Goal: Information Seeking & Learning: Find specific fact

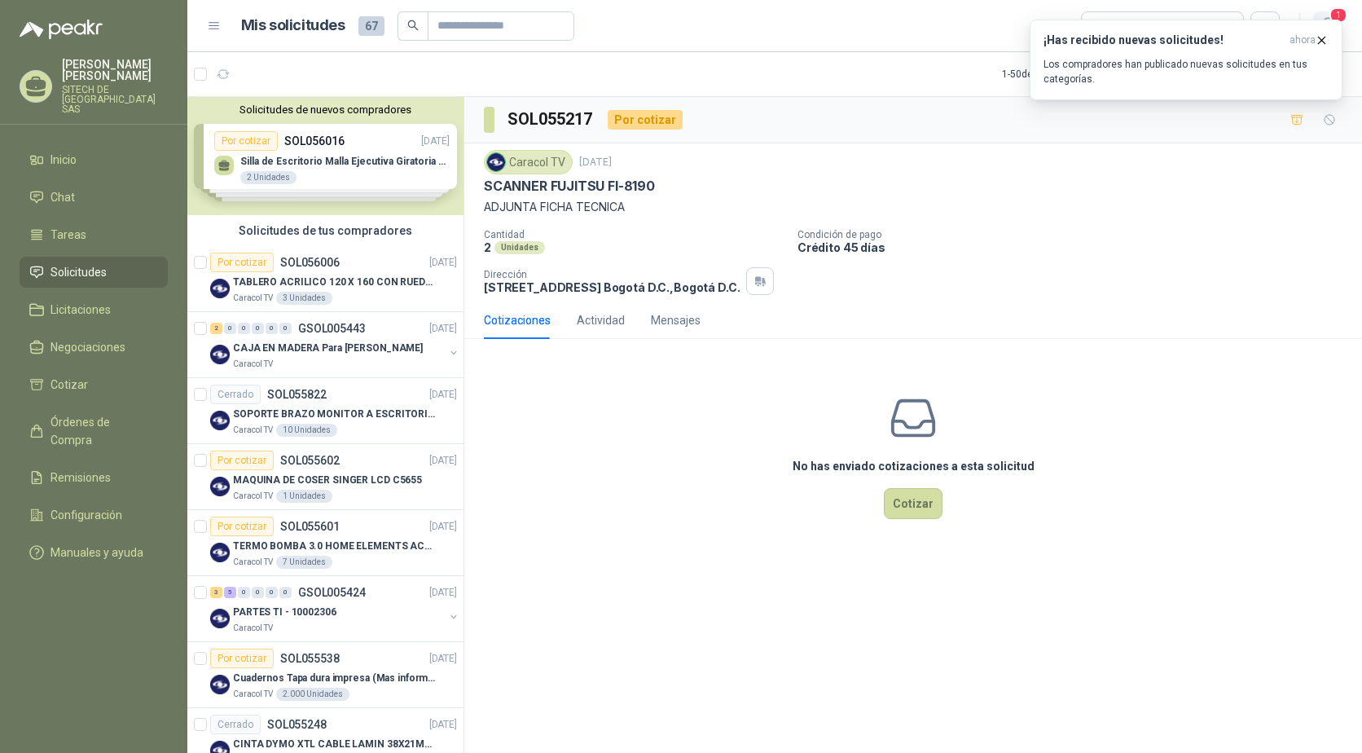
click at [1326, 13] on button "1" at bounding box center [1327, 25] width 29 height 29
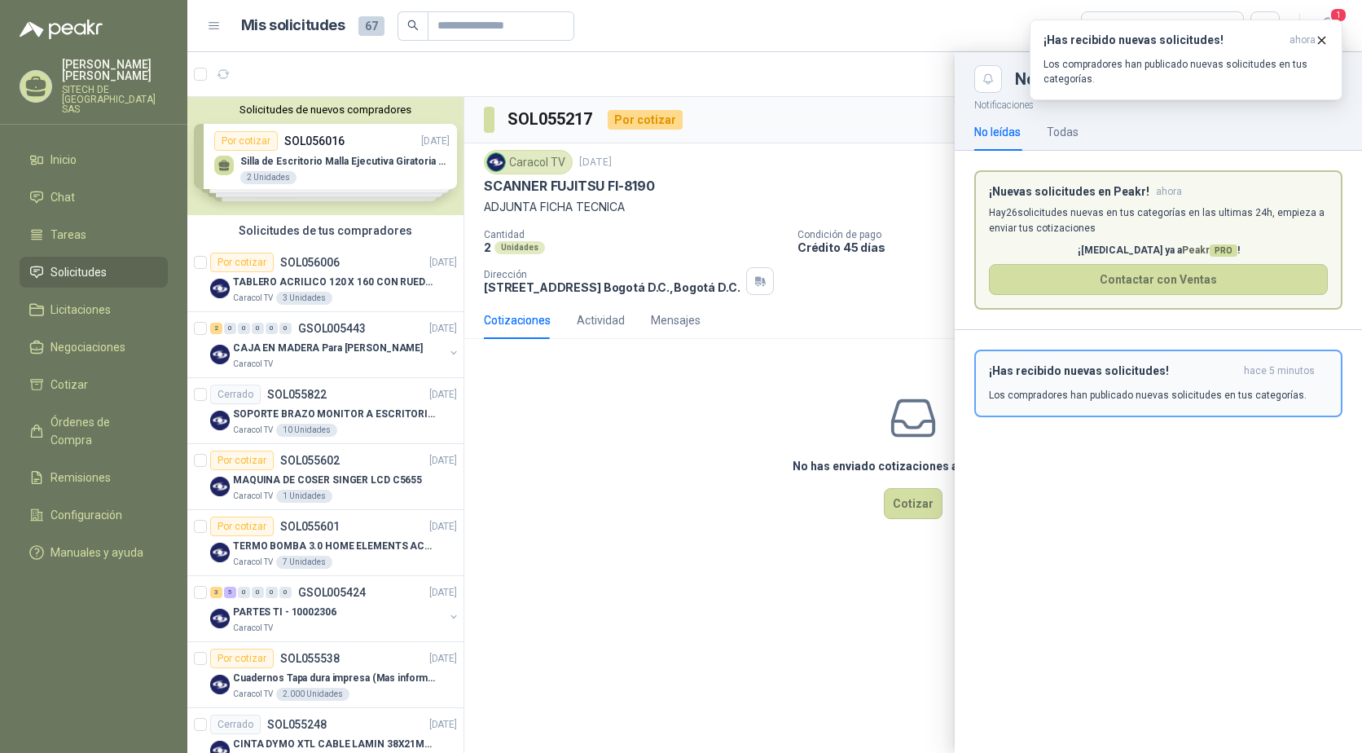
click at [1045, 390] on p "Los compradores han publicado nuevas solicitudes en tus categorías." at bounding box center [1148, 395] width 318 height 15
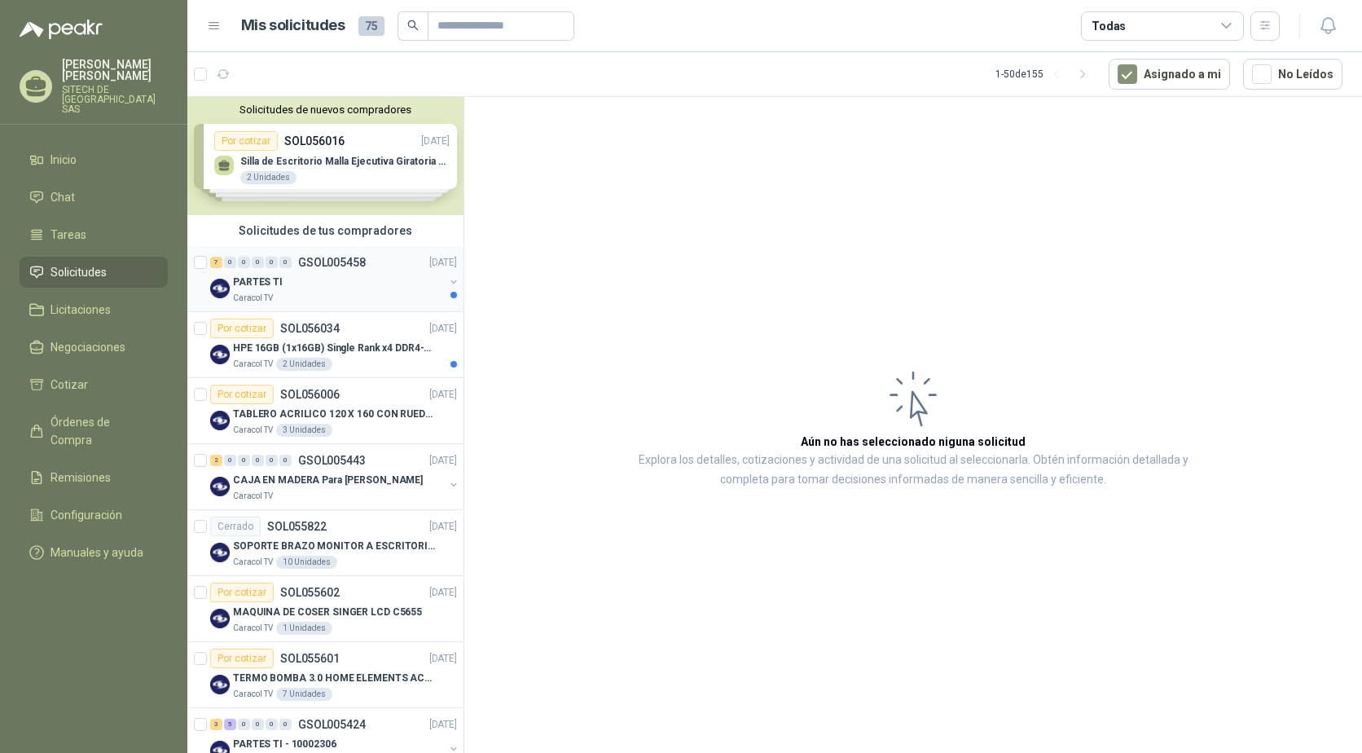
click at [317, 295] on div "Caracol TV" at bounding box center [338, 298] width 211 height 13
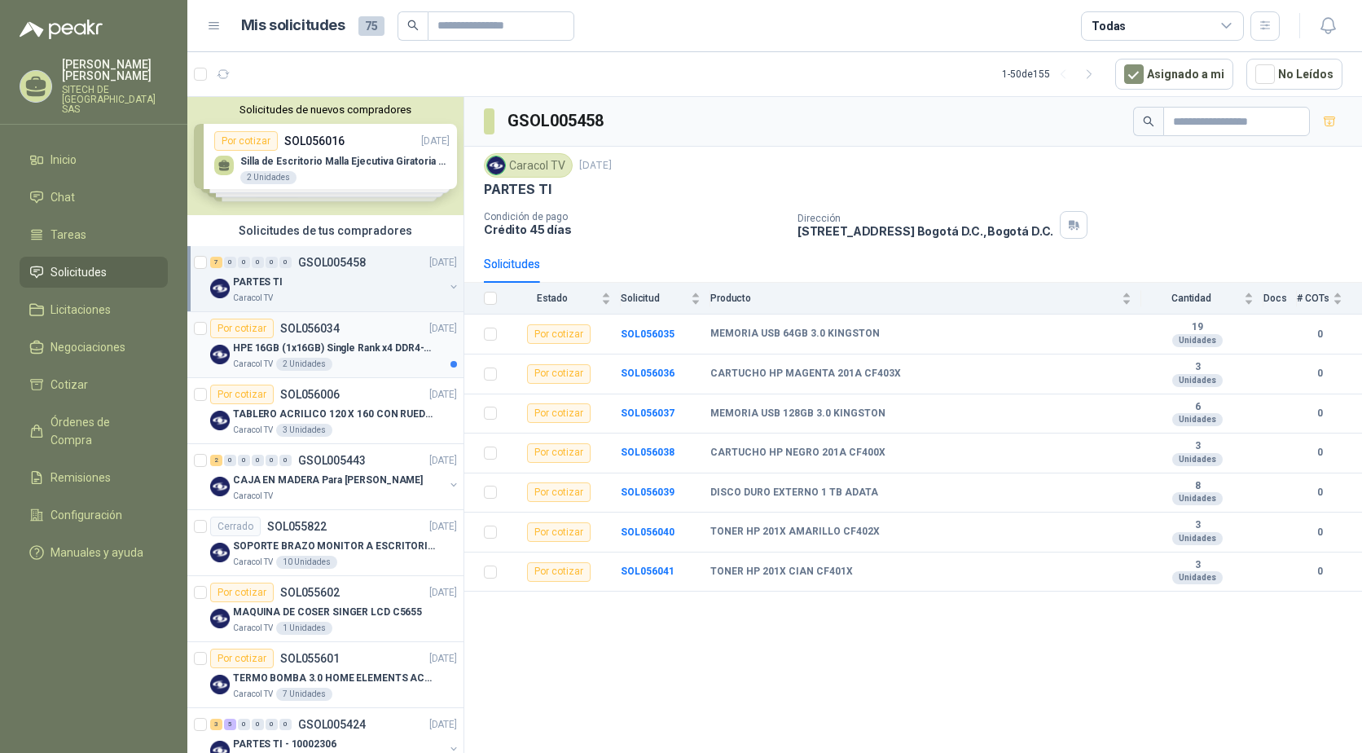
click at [324, 334] on p "SOL056034" at bounding box center [309, 328] width 59 height 11
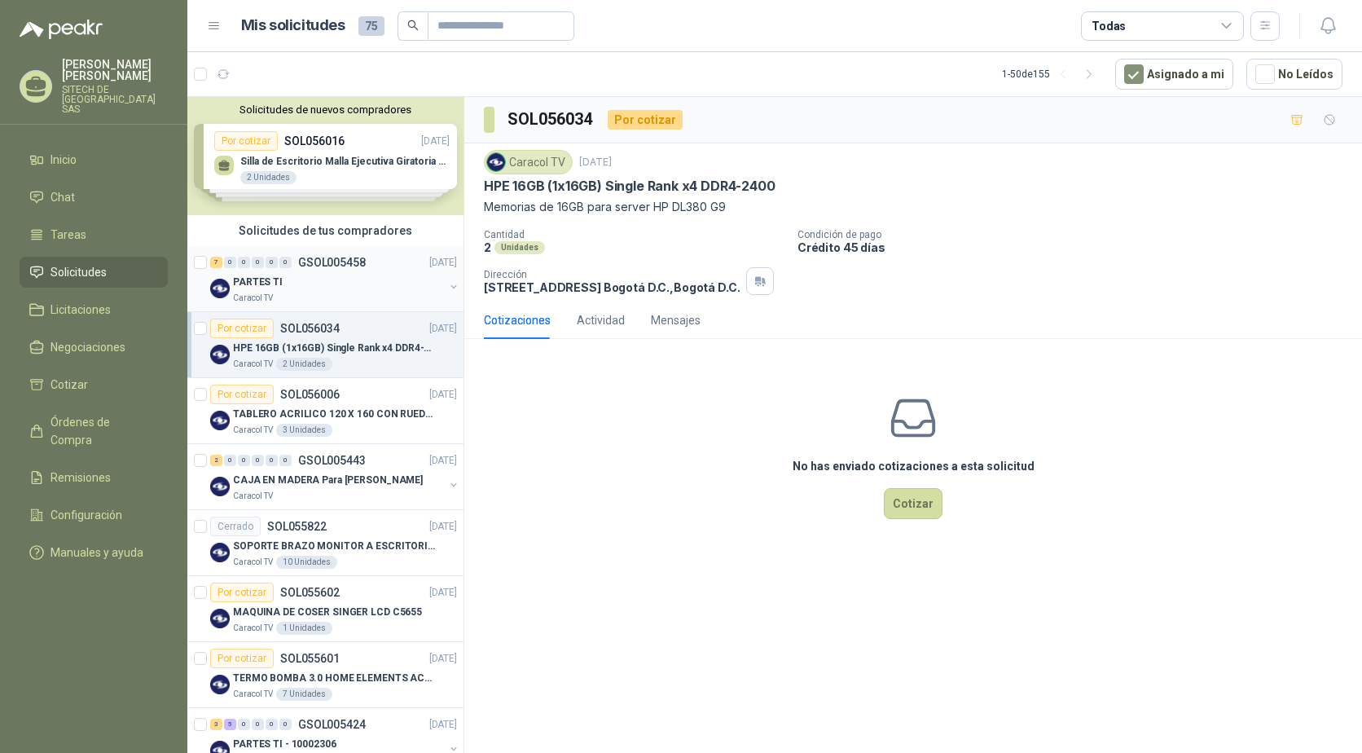
click at [273, 269] on div "7 0 0 0 0 0 GSOL005458 [DATE]" at bounding box center [335, 263] width 250 height 20
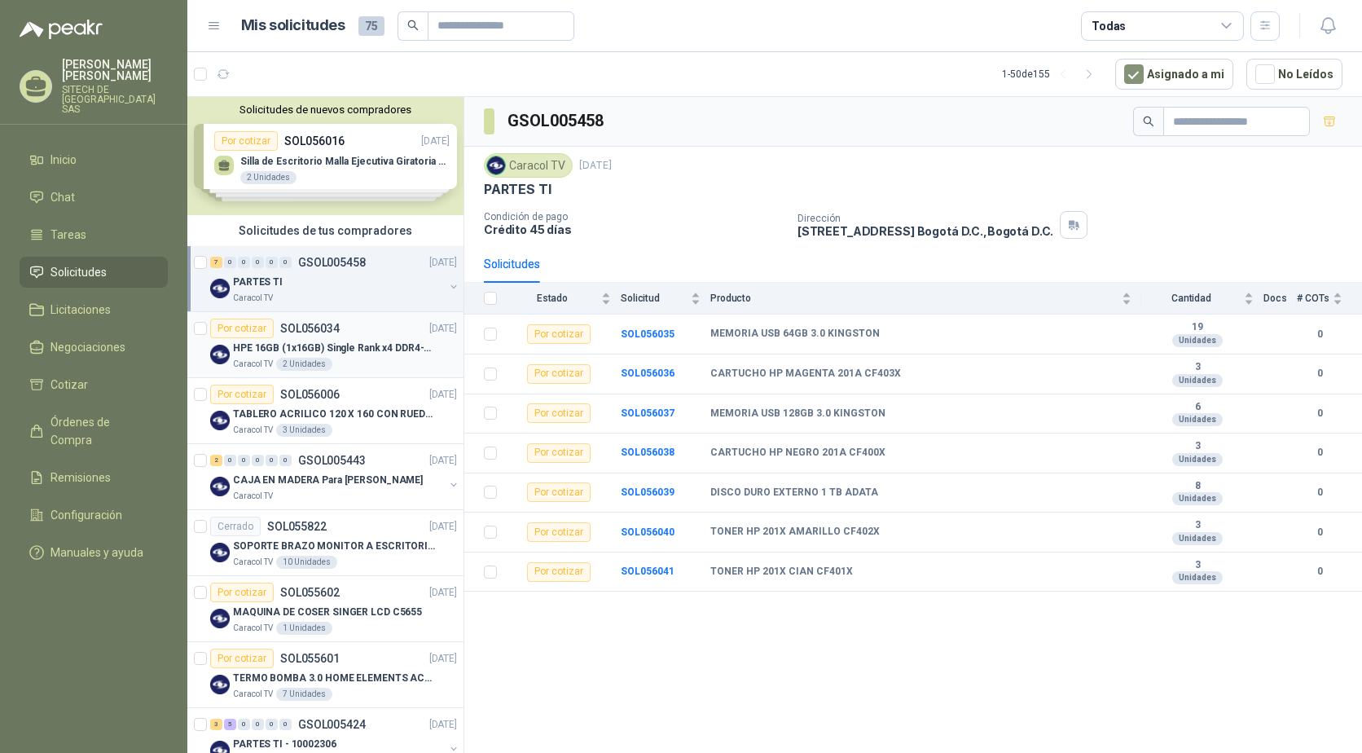
click at [283, 349] on p "HPE 16GB (1x16GB) Single Rank x4 DDR4-2400" at bounding box center [334, 348] width 203 height 15
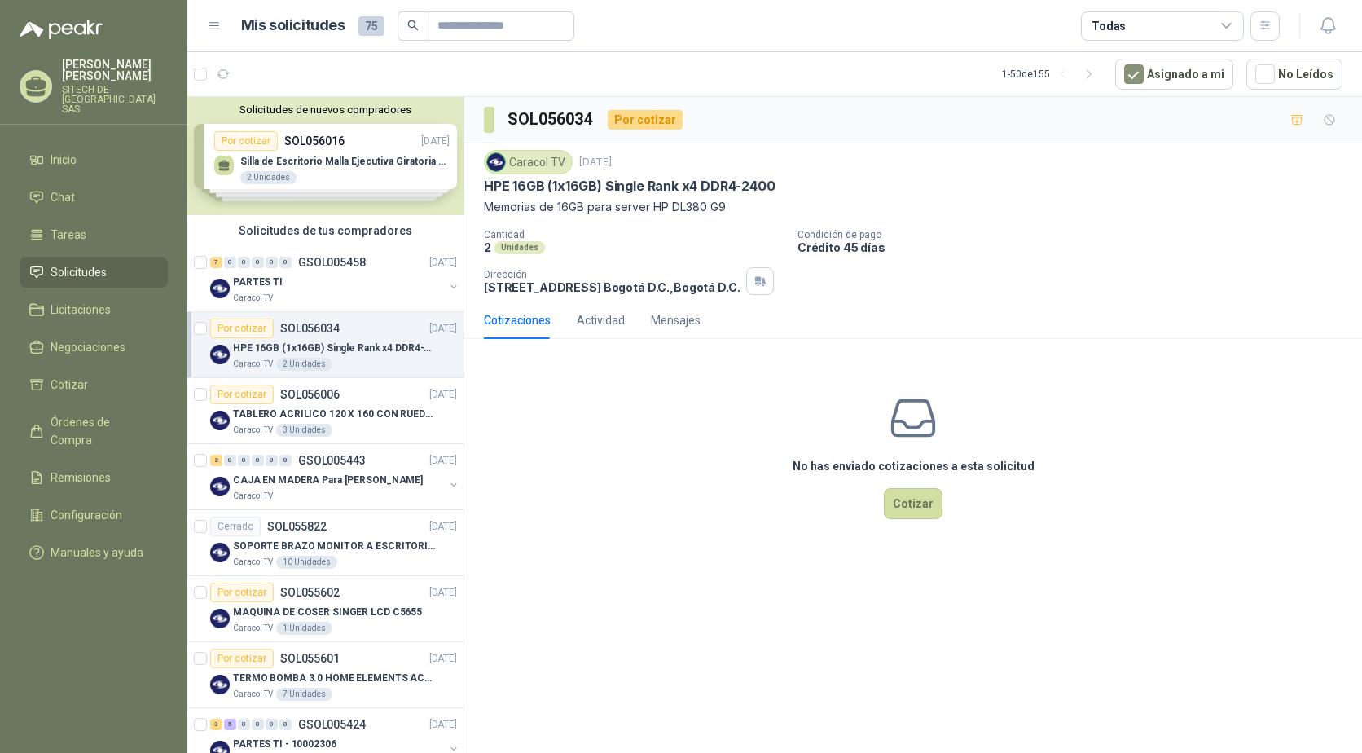
click at [533, 187] on p "HPE 16GB (1x16GB) Single Rank x4 DDR4-2400" at bounding box center [629, 186] width 291 height 17
click at [285, 271] on div "7 0 0 0 0 0 GSOL005458 [DATE]" at bounding box center [335, 263] width 250 height 20
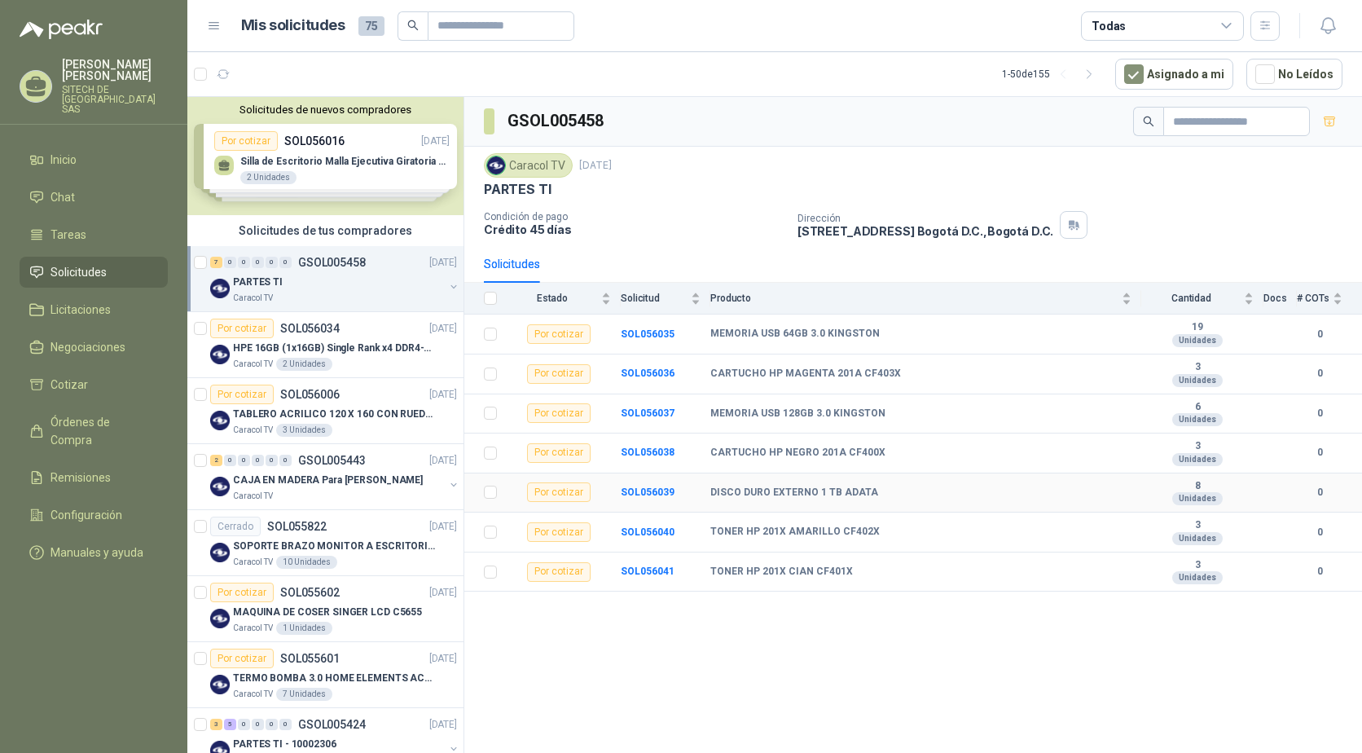
click at [818, 479] on td "DISCO DURO EXTERNO 1 TB ADATA" at bounding box center [925, 493] width 431 height 40
click at [238, 354] on p "HPE 16GB (1x16GB) Single Rank x4 DDR4-2400" at bounding box center [334, 348] width 203 height 15
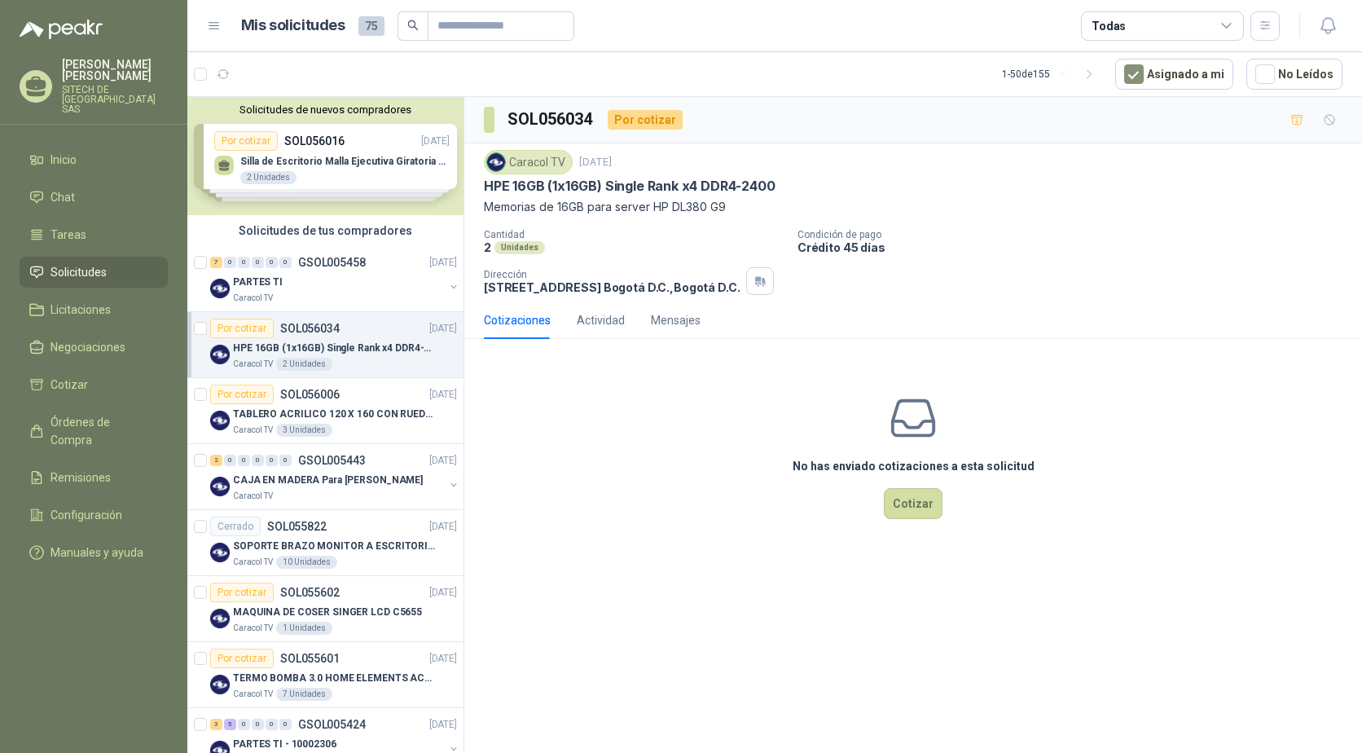
click at [570, 187] on p "HPE 16GB (1x16GB) Single Rank x4 DDR4-2400" at bounding box center [629, 186] width 291 height 17
copy p "HPE 16GB (1x16GB) Single Rank x4 DDR4-2400"
